Goal: Task Accomplishment & Management: Use online tool/utility

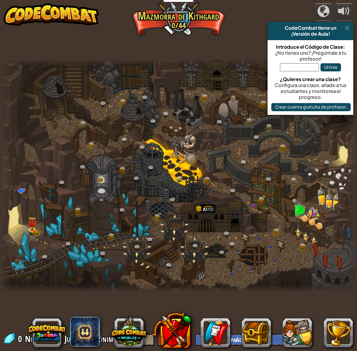
select select "es-ES"
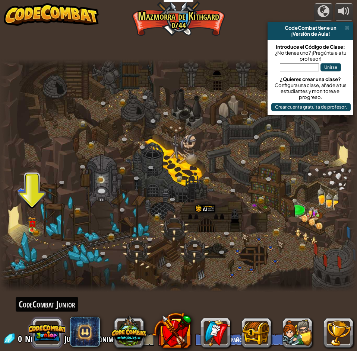
click at [40, 338] on button at bounding box center [47, 333] width 36 height 36
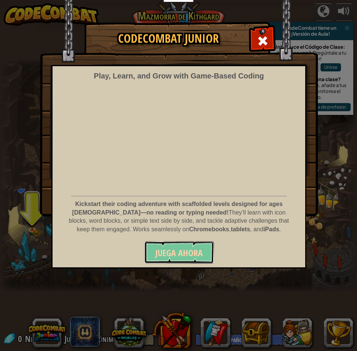
click at [175, 256] on span "Juega ahora" at bounding box center [178, 253] width 47 height 12
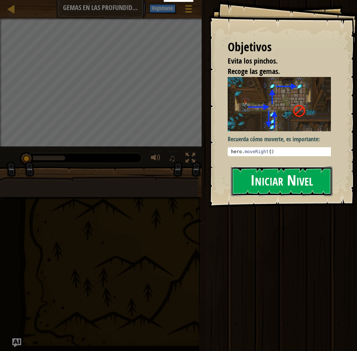
click at [271, 167] on button "Iniciar Nivel" at bounding box center [281, 181] width 101 height 29
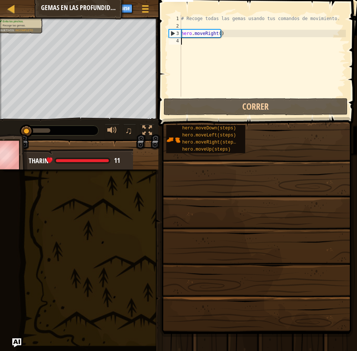
click at [199, 28] on div "# Recoge todas las gemas usando tus comandos de movimiento. hero . moveRight ( )" at bounding box center [262, 63] width 166 height 97
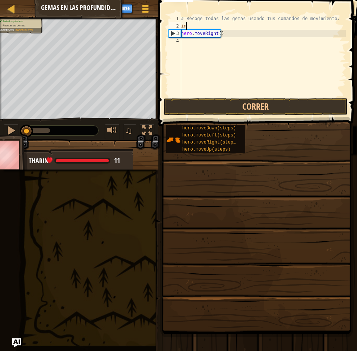
type textarea "i"
type textarea "c"
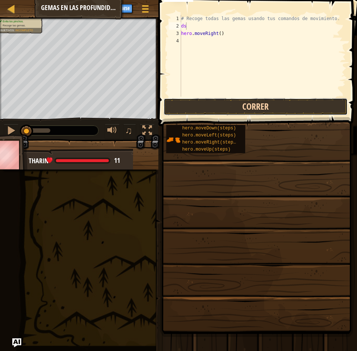
click at [241, 109] on button "Correr" at bounding box center [255, 106] width 184 height 17
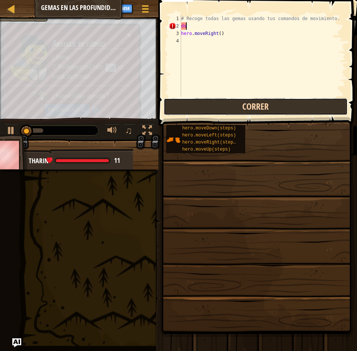
click at [241, 109] on button "Correr" at bounding box center [255, 106] width 184 height 17
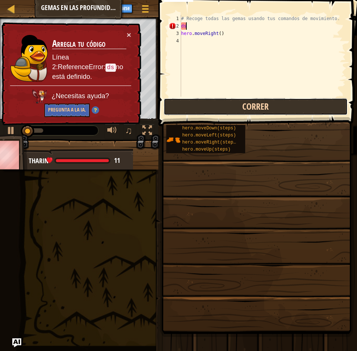
click at [241, 109] on button "Correr" at bounding box center [255, 106] width 184 height 17
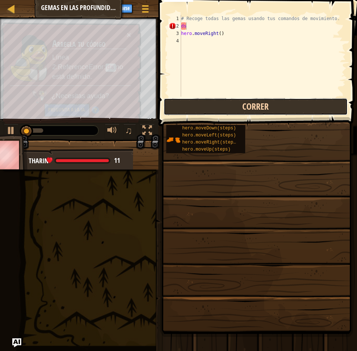
click at [241, 109] on button "Correr" at bounding box center [255, 106] width 184 height 17
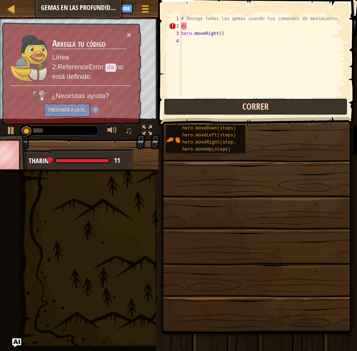
click at [241, 109] on button "Correr" at bounding box center [255, 106] width 184 height 17
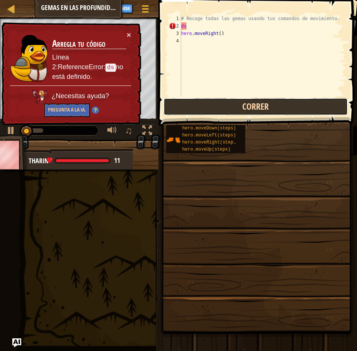
click at [241, 109] on button "Correr" at bounding box center [255, 106] width 184 height 17
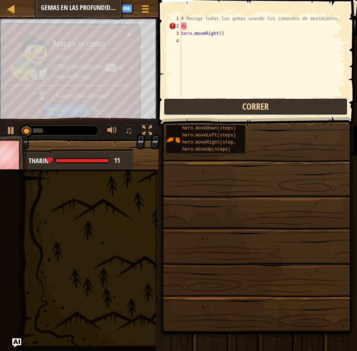
click at [240, 109] on button "Correr" at bounding box center [255, 106] width 184 height 17
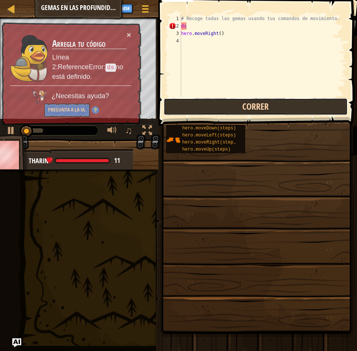
click at [240, 109] on button "Correr" at bounding box center [255, 106] width 184 height 17
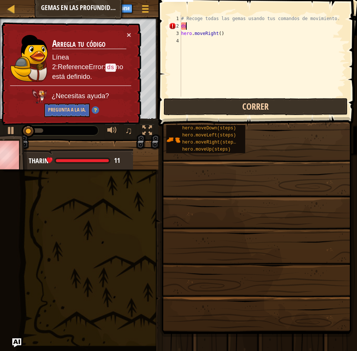
type textarea "d"
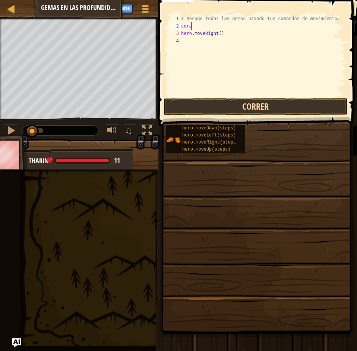
scroll to position [3, 0]
type textarea "c"
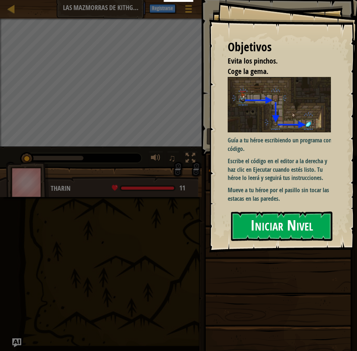
click at [295, 212] on button "Iniciar Nivel" at bounding box center [281, 226] width 101 height 29
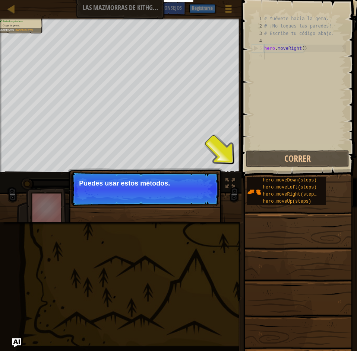
drag, startPoint x: 179, startPoint y: 186, endPoint x: 130, endPoint y: 181, distance: 49.4
click at [130, 180] on p "Puedes usar estos métodos." at bounding box center [145, 183] width 132 height 7
click at [230, 189] on div "Evita los pinchos. Coge la gema. Objetivos : Incompleto ♫ Tharin 11 x: 7 y: 18 …" at bounding box center [178, 121] width 357 height 204
click at [254, 178] on div "hero.moveDown(steps) hero.moveLeft(steps) hero.moveRight(steps) hero.moveUp(ste…" at bounding box center [286, 191] width 79 height 28
click at [248, 182] on div "hero.moveDown(steps) hero.moveLeft(steps) hero.moveRight(steps) hero.moveUp(ste…" at bounding box center [286, 191] width 79 height 28
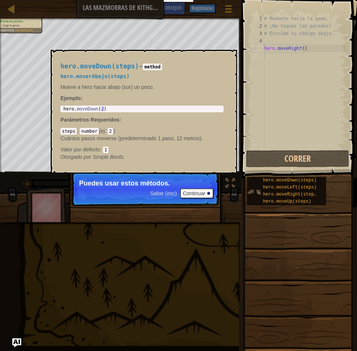
click at [252, 193] on img at bounding box center [254, 192] width 14 height 14
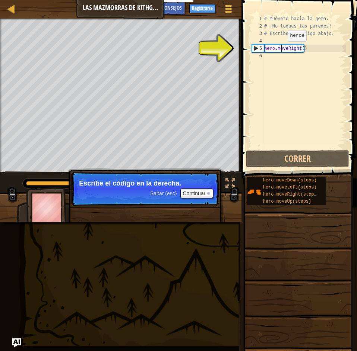
click at [281, 49] on div "# Muévete hacia la gema. # ¡No toques las paredes! # Escribe tu código abajo. h…" at bounding box center [303, 89] width 83 height 149
type textarea "hero.moveRight()"
click at [303, 53] on div "# Muévete hacia la gema. # ¡No toques las paredes! # Escribe tu código abajo. h…" at bounding box center [303, 89] width 83 height 149
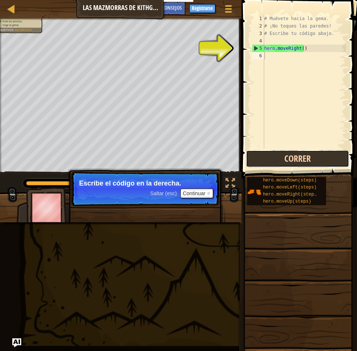
click at [293, 159] on button "Correr" at bounding box center [297, 158] width 103 height 17
click at [278, 58] on div "# Muévete hacia la gema. # ¡No toques las paredes! # Escribe tu código abajo. h…" at bounding box center [303, 89] width 83 height 149
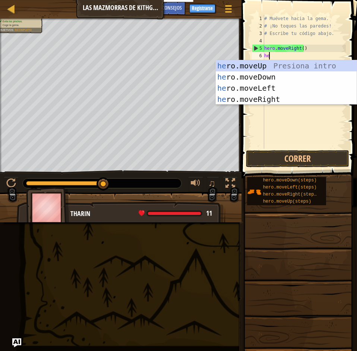
type textarea "her"
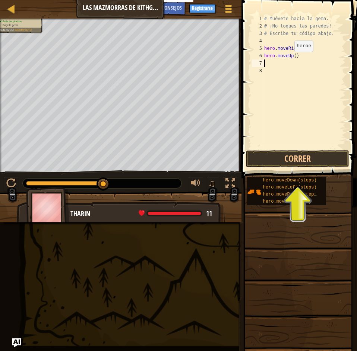
click at [288, 58] on div "# Muévete hacia la gema. # ¡No toques las paredes! # Escribe tu código abajo. h…" at bounding box center [303, 89] width 83 height 149
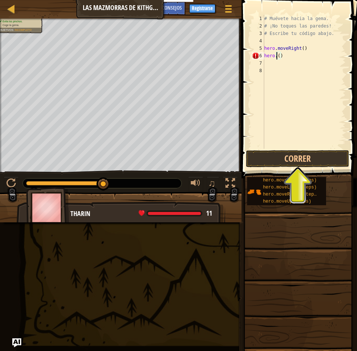
scroll to position [3, 1]
type textarea "hero.moveDown()"
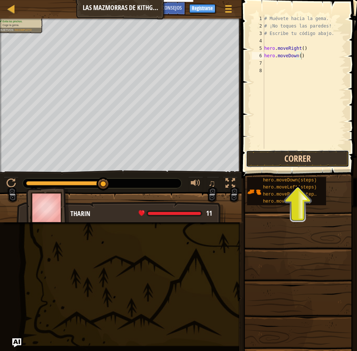
click at [319, 156] on button "Correr" at bounding box center [297, 158] width 103 height 17
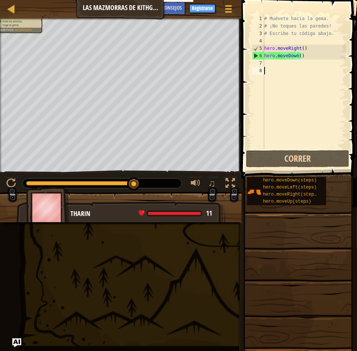
click at [280, 76] on div "# Muévete hacia la gema. # ¡No toques las paredes! # Escribe tu código abajo. h…" at bounding box center [303, 89] width 83 height 149
drag, startPoint x: 305, startPoint y: 55, endPoint x: 309, endPoint y: 48, distance: 8.3
click at [307, 52] on div "# Muévete hacia la gema. # ¡No toques las paredes! # Escribe tu código abajo. h…" at bounding box center [303, 89] width 83 height 149
click at [311, 46] on div "# Muévete hacia la gema. # ¡No toques las paredes! # Escribe tu código abajo. h…" at bounding box center [303, 82] width 83 height 134
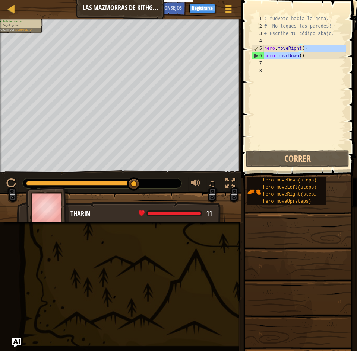
type textarea "hero.moveRight()"
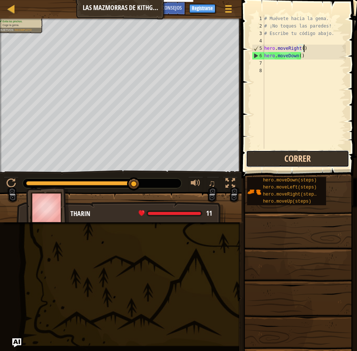
click at [339, 156] on button "Correr" at bounding box center [297, 158] width 103 height 17
click at [264, 70] on div "8" at bounding box center [258, 70] width 12 height 7
click at [273, 63] on div "# Muévete hacia la gema. # ¡No toques las paredes! # Escribe tu código abajo. h…" at bounding box center [303, 89] width 83 height 149
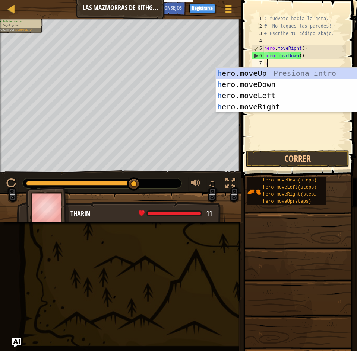
type textarea "he"
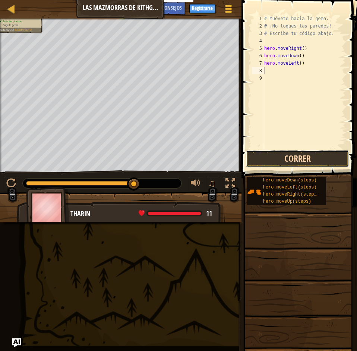
click at [267, 162] on button "Correr" at bounding box center [297, 158] width 103 height 17
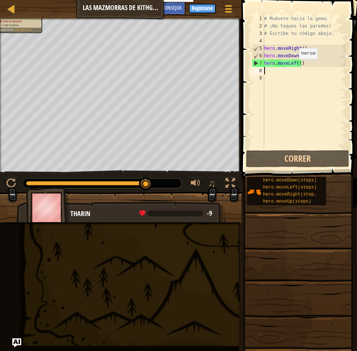
click at [292, 67] on div "# Muévete hacia la gema. # ¡No toques las paredes! # Escribe tu código abajo. h…" at bounding box center [303, 89] width 83 height 149
type textarea "hero.moveLeft()"
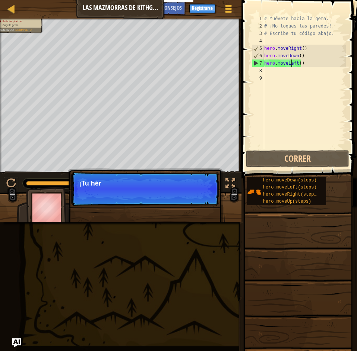
click at [279, 75] on div "# Muévete hacia la gema. # ¡No toques las paredes! # Escribe tu código abajo. h…" at bounding box center [303, 89] width 83 height 149
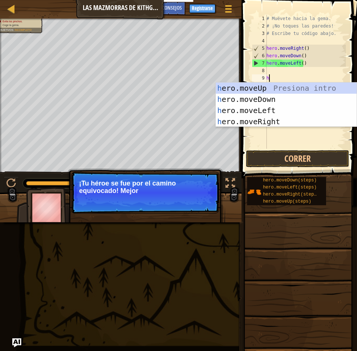
type textarea "he"
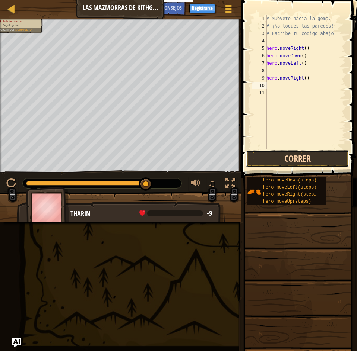
click at [292, 160] on button "Correr" at bounding box center [297, 158] width 103 height 17
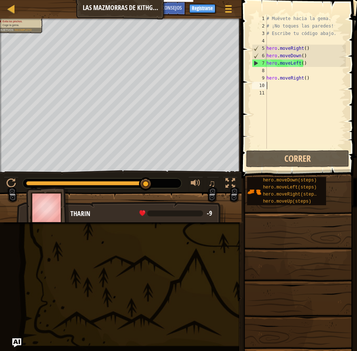
click at [325, 15] on div "# Muévete hacia la gema. # ¡No toques las paredes! # Escribe tu código abajo. h…" at bounding box center [305, 89] width 81 height 149
click at [301, 82] on div "# Muévete hacia la gema. # ¡No toques las paredes! # Escribe tu código abajo. h…" at bounding box center [305, 89] width 81 height 149
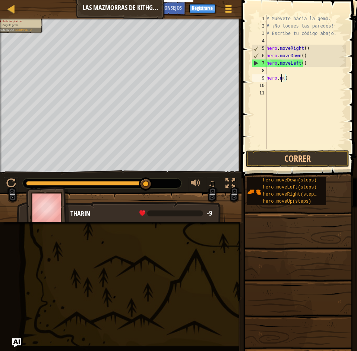
type textarea "hero.()"
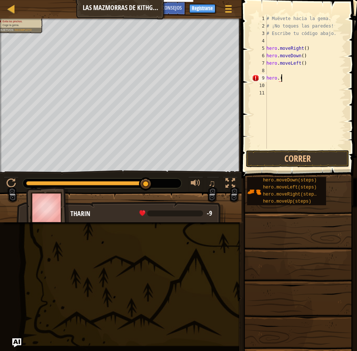
type textarea "h"
type textarea "hero.moveLderechat()"
click at [312, 153] on button "Correr" at bounding box center [297, 158] width 103 height 17
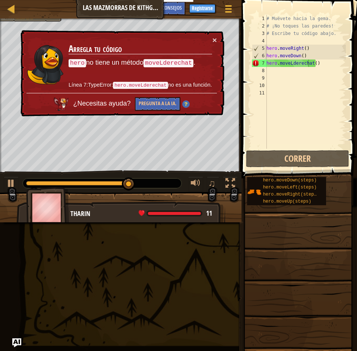
click at [152, 210] on div "Tharin" at bounding box center [143, 214] width 147 height 10
